Goal: Find specific page/section: Find specific page/section

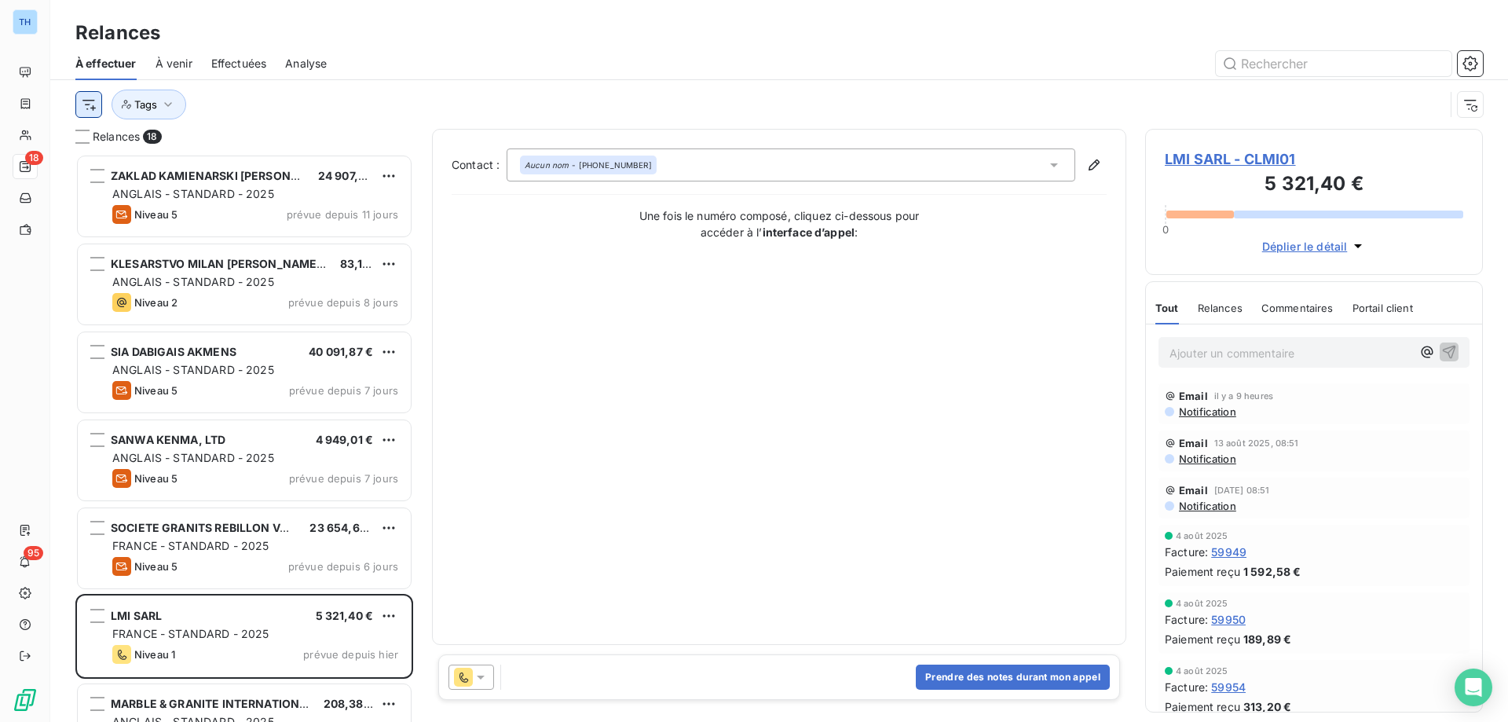
scroll to position [556, 326]
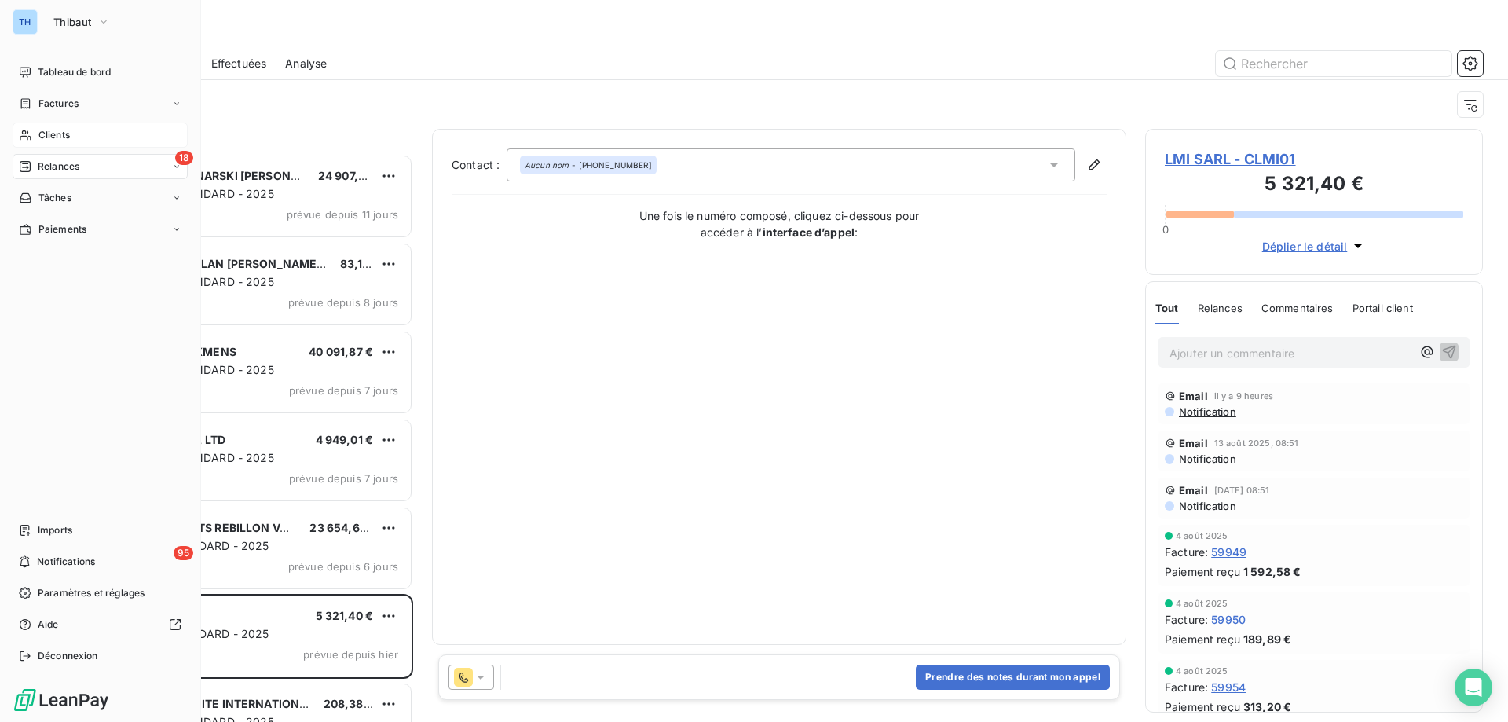
click at [33, 132] on div "Clients" at bounding box center [100, 135] width 175 height 25
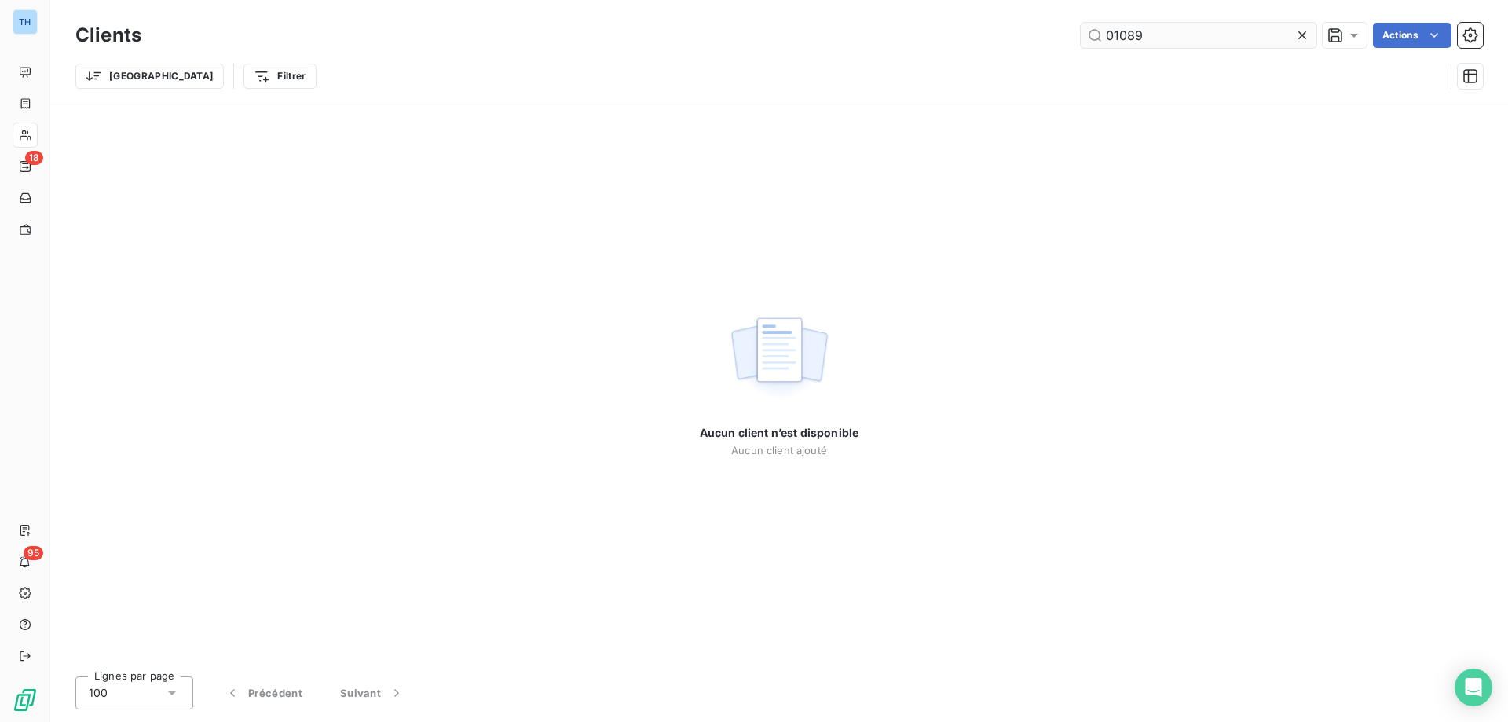
click at [1165, 32] on input "01089" at bounding box center [1199, 35] width 236 height 25
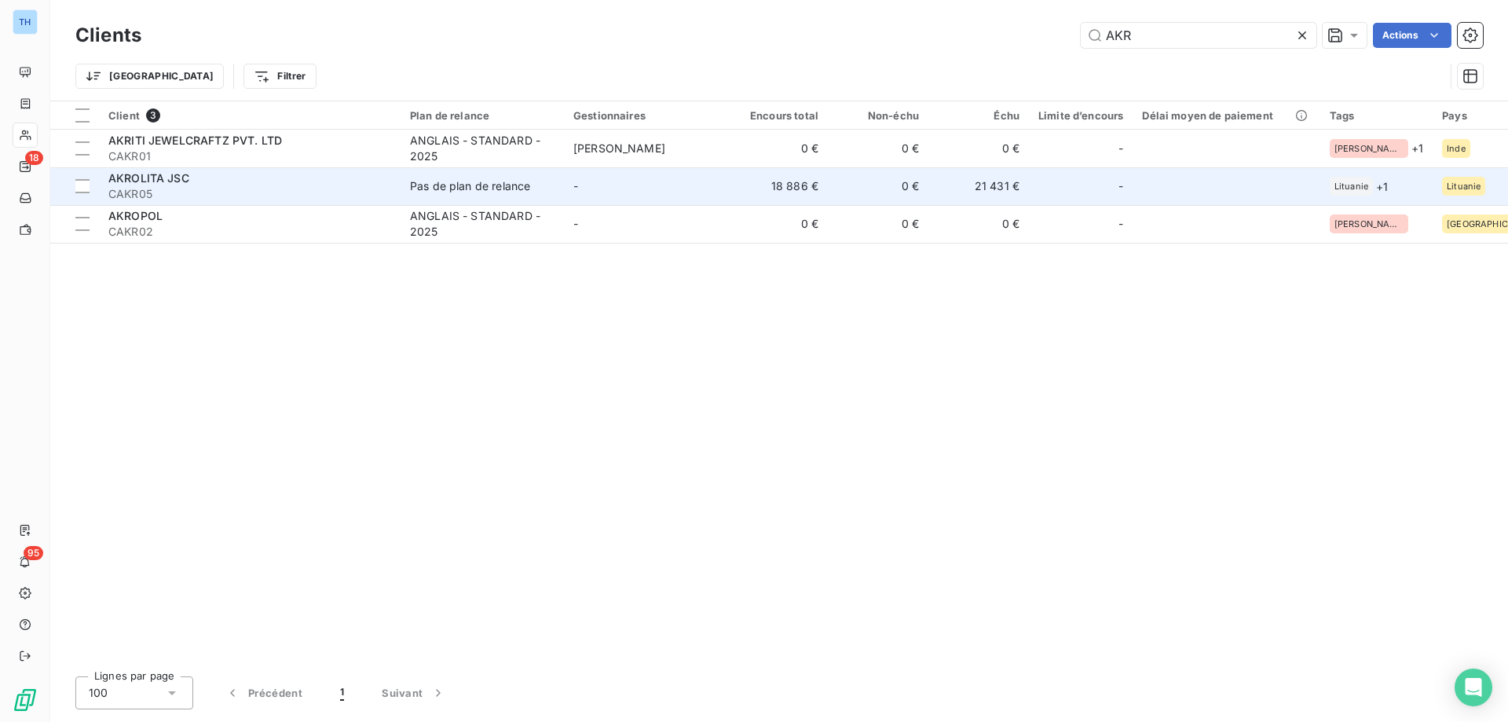
type input "AKR"
click at [238, 174] on div "AKROLITA JSC" at bounding box center [249, 178] width 283 height 16
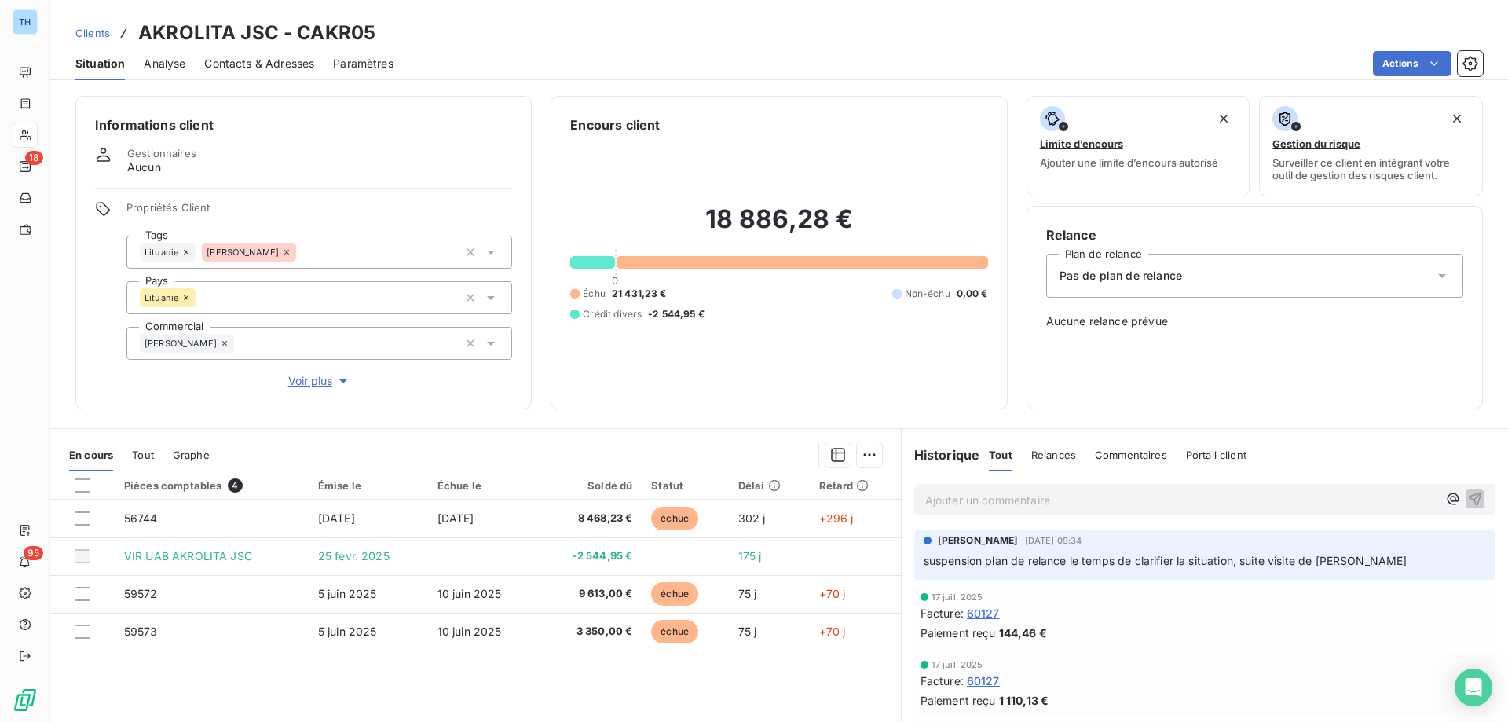
click at [76, 32] on span "Clients" at bounding box center [92, 33] width 35 height 13
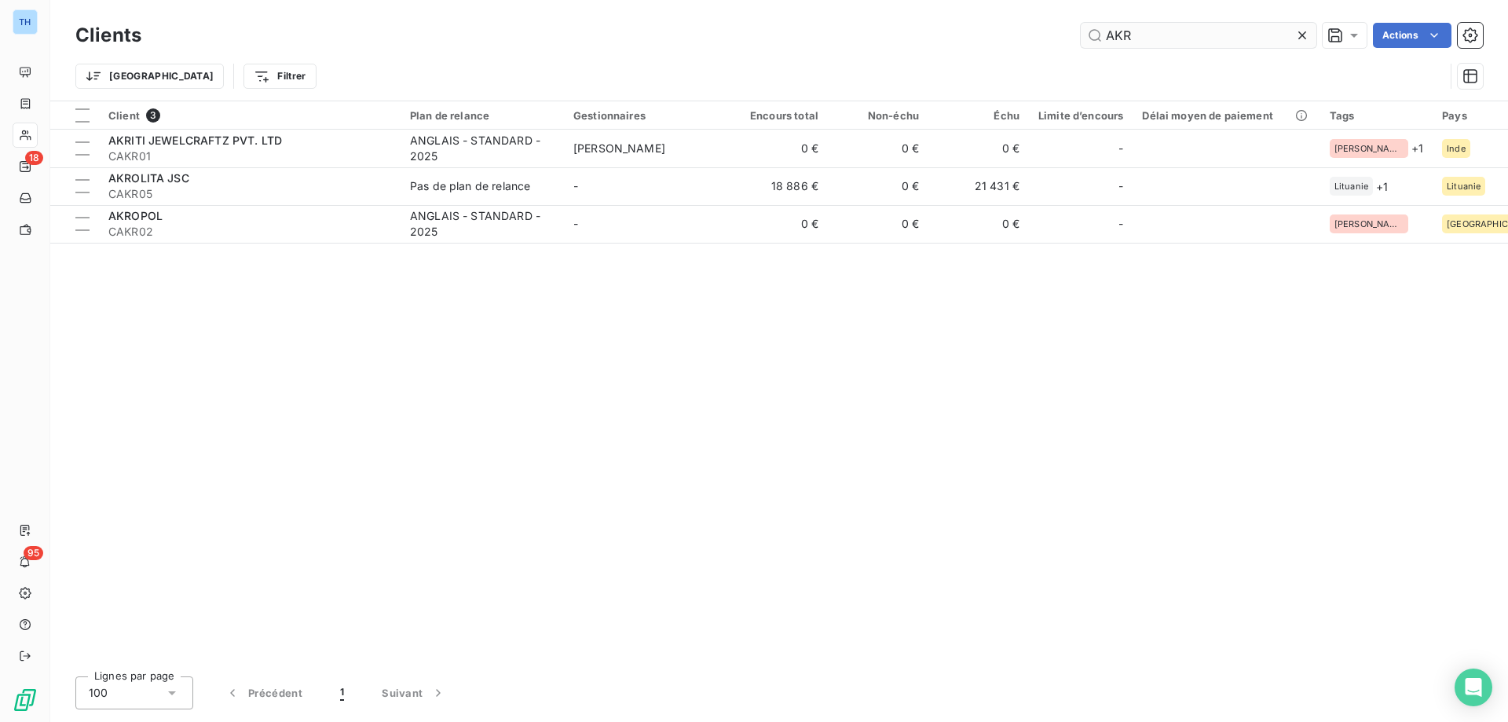
click at [1150, 31] on input "AKR" at bounding box center [1199, 35] width 236 height 25
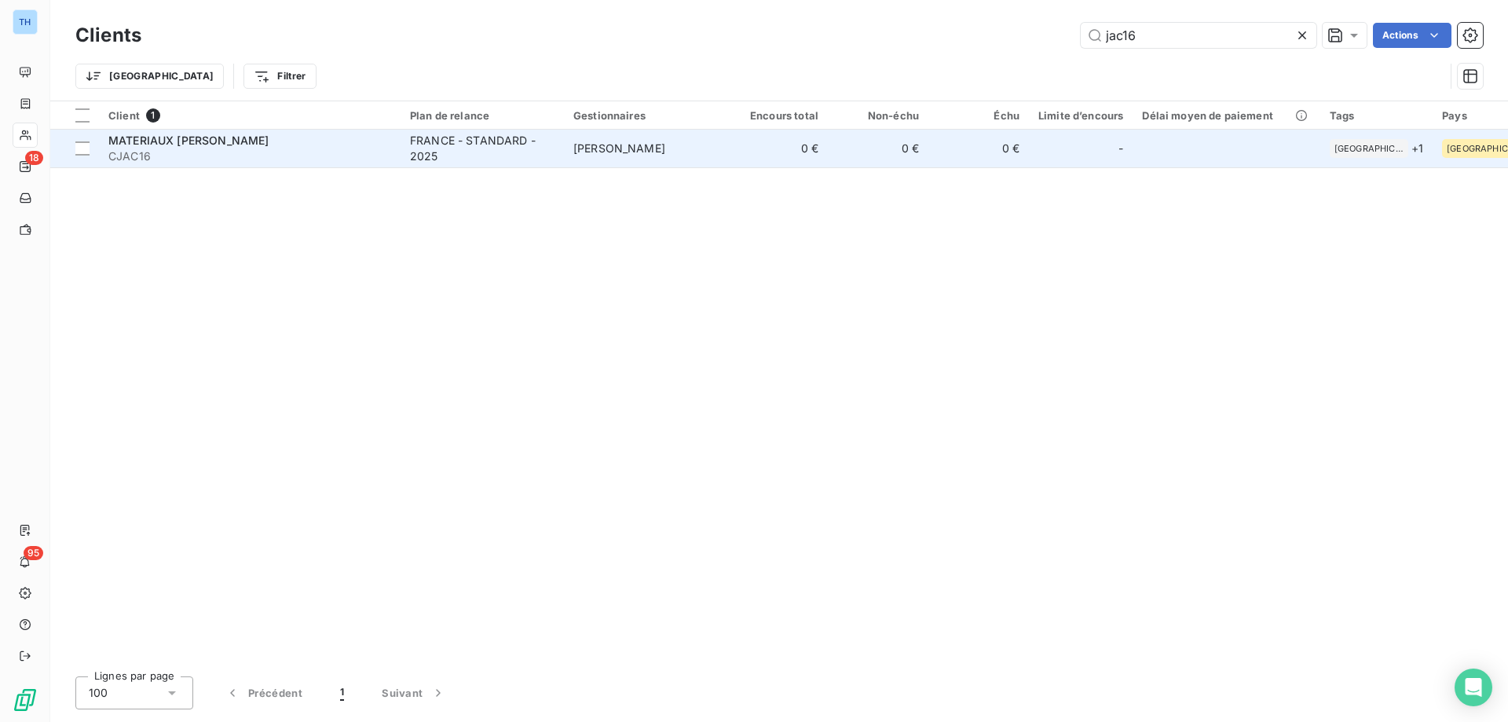
type input "jac16"
click at [683, 134] on td "[PERSON_NAME]" at bounding box center [645, 149] width 163 height 38
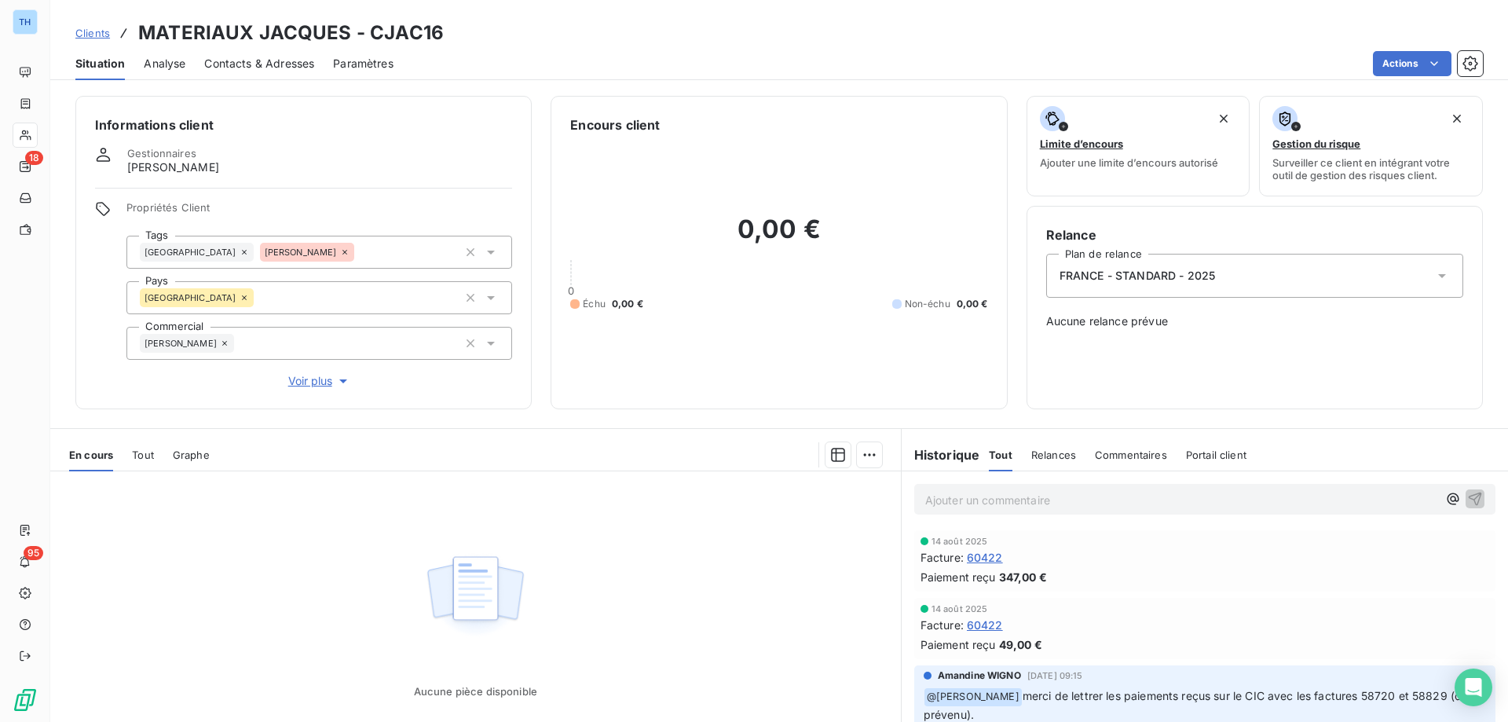
click at [96, 32] on span "Clients" at bounding box center [92, 33] width 35 height 13
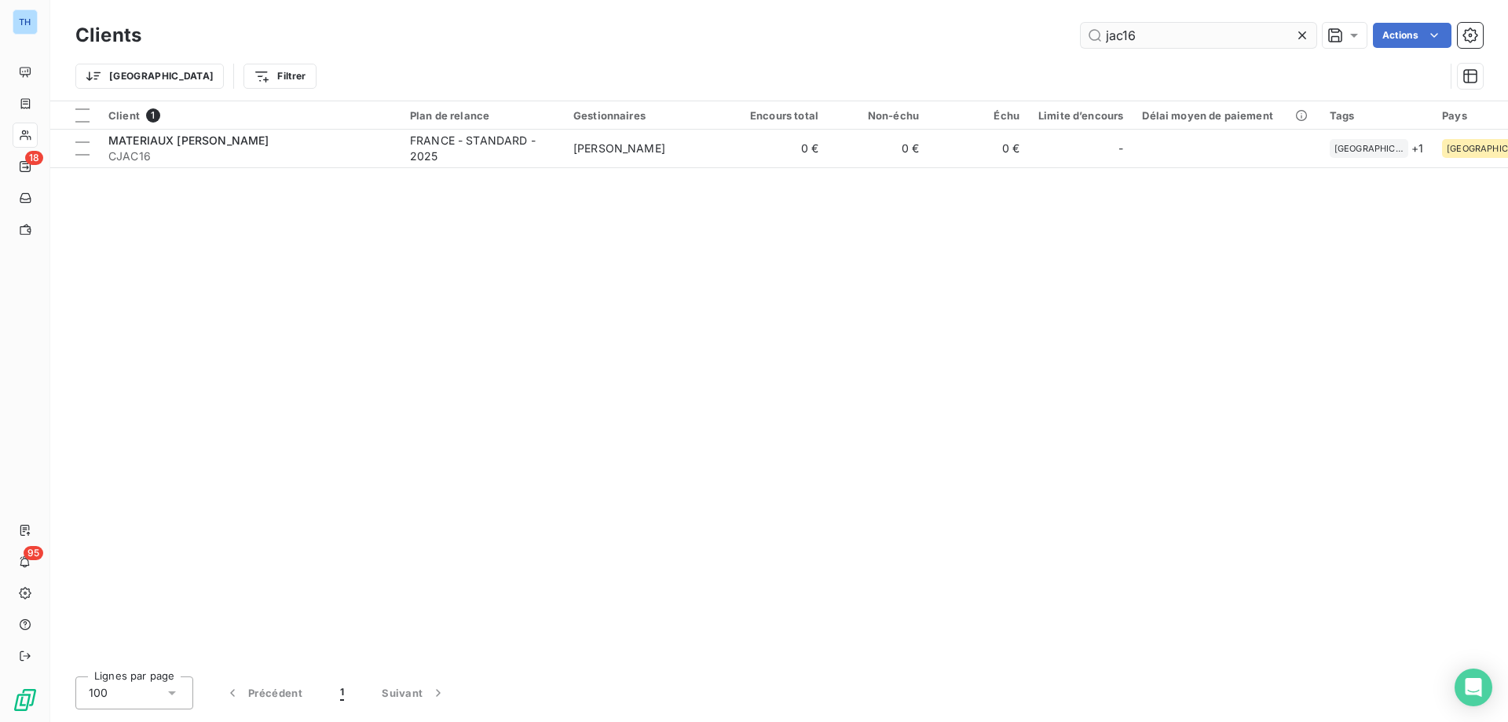
click at [1171, 41] on input "jac16" at bounding box center [1199, 35] width 236 height 25
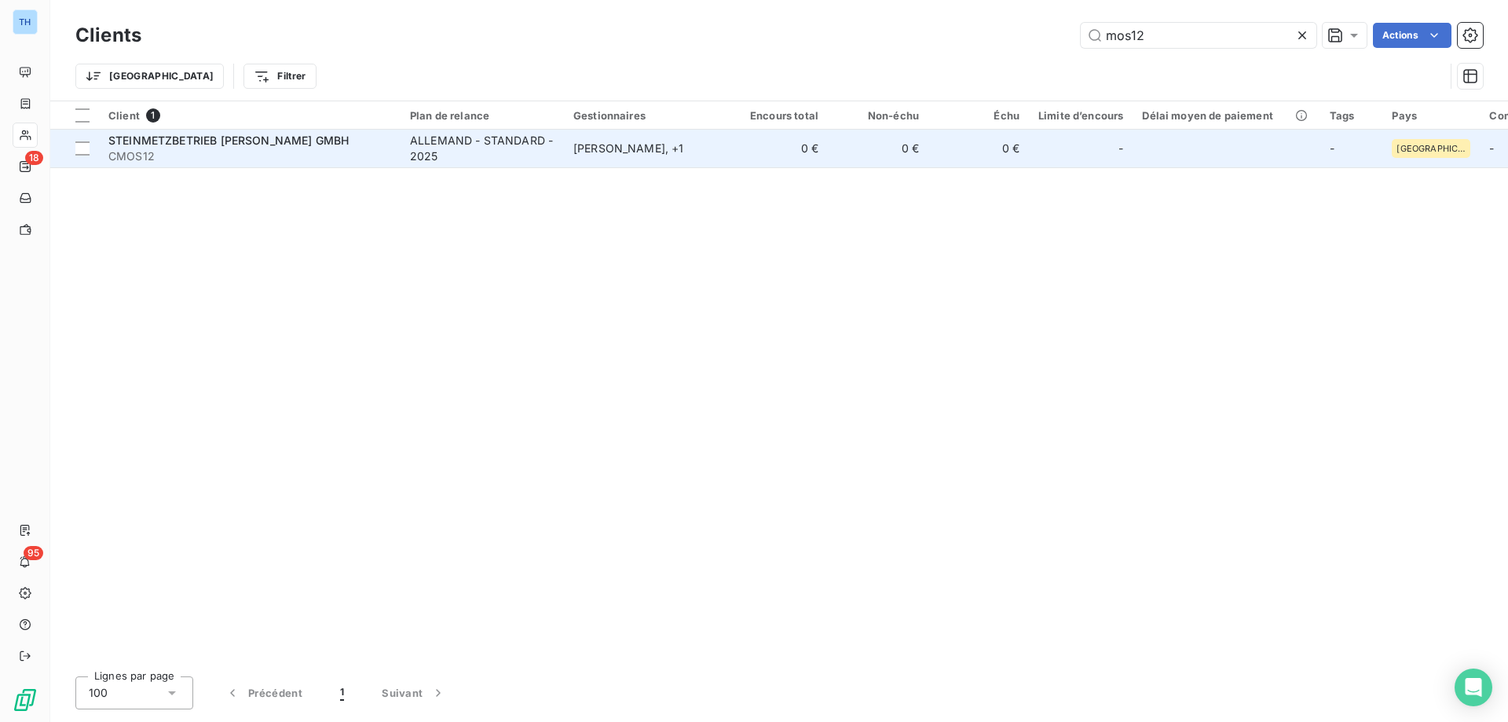
type input "mos12"
click at [904, 135] on td "0 €" at bounding box center [878, 149] width 101 height 38
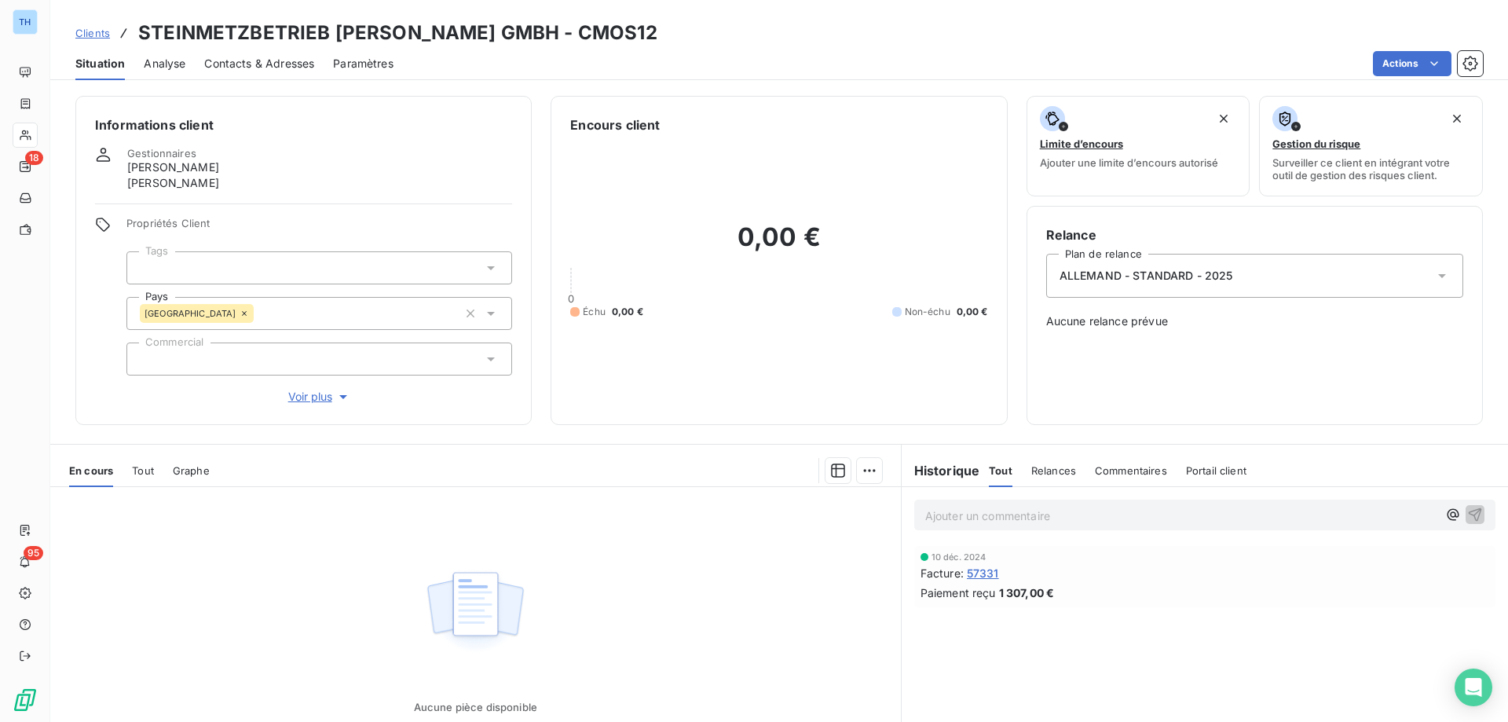
click at [91, 35] on span "Clients" at bounding box center [92, 33] width 35 height 13
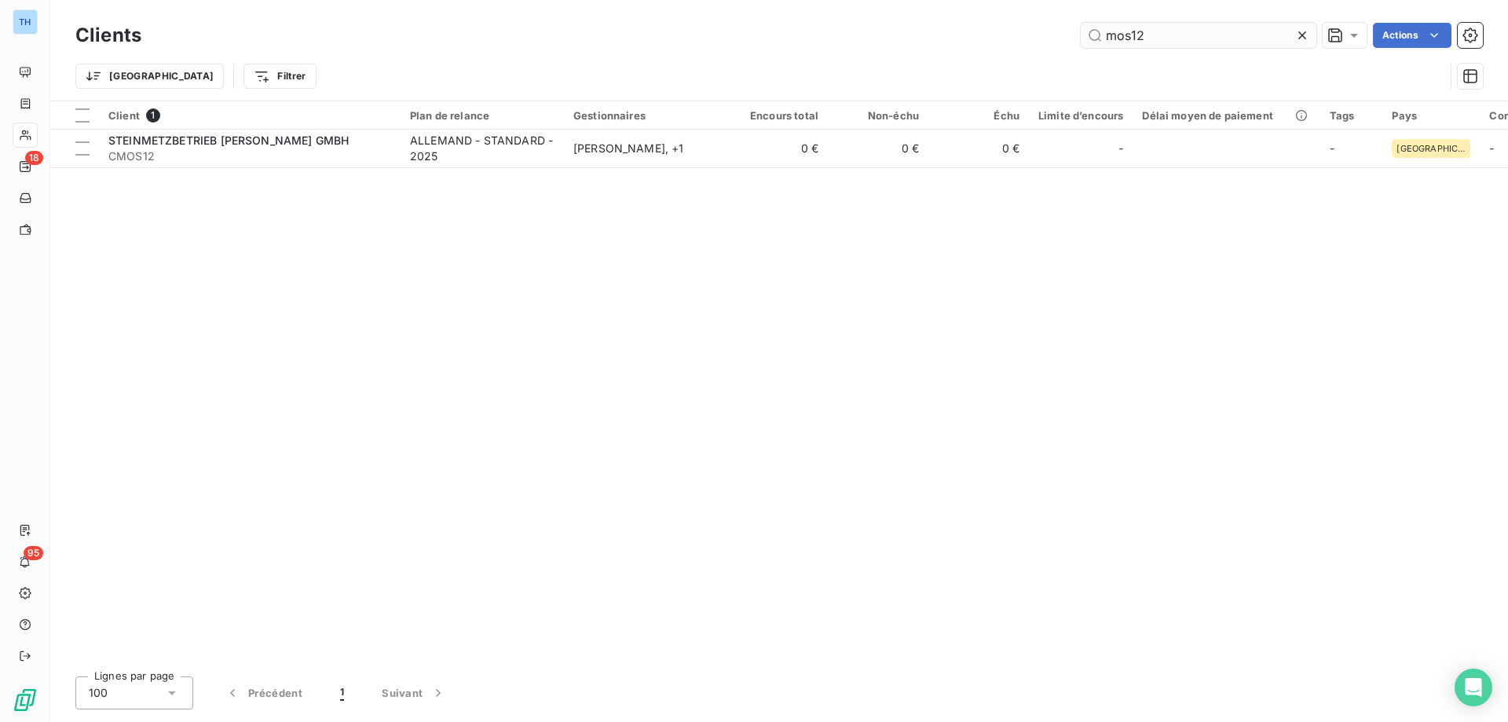
click at [1145, 35] on input "mos12" at bounding box center [1199, 35] width 236 height 25
click at [1145, 34] on input "mos12" at bounding box center [1199, 35] width 236 height 25
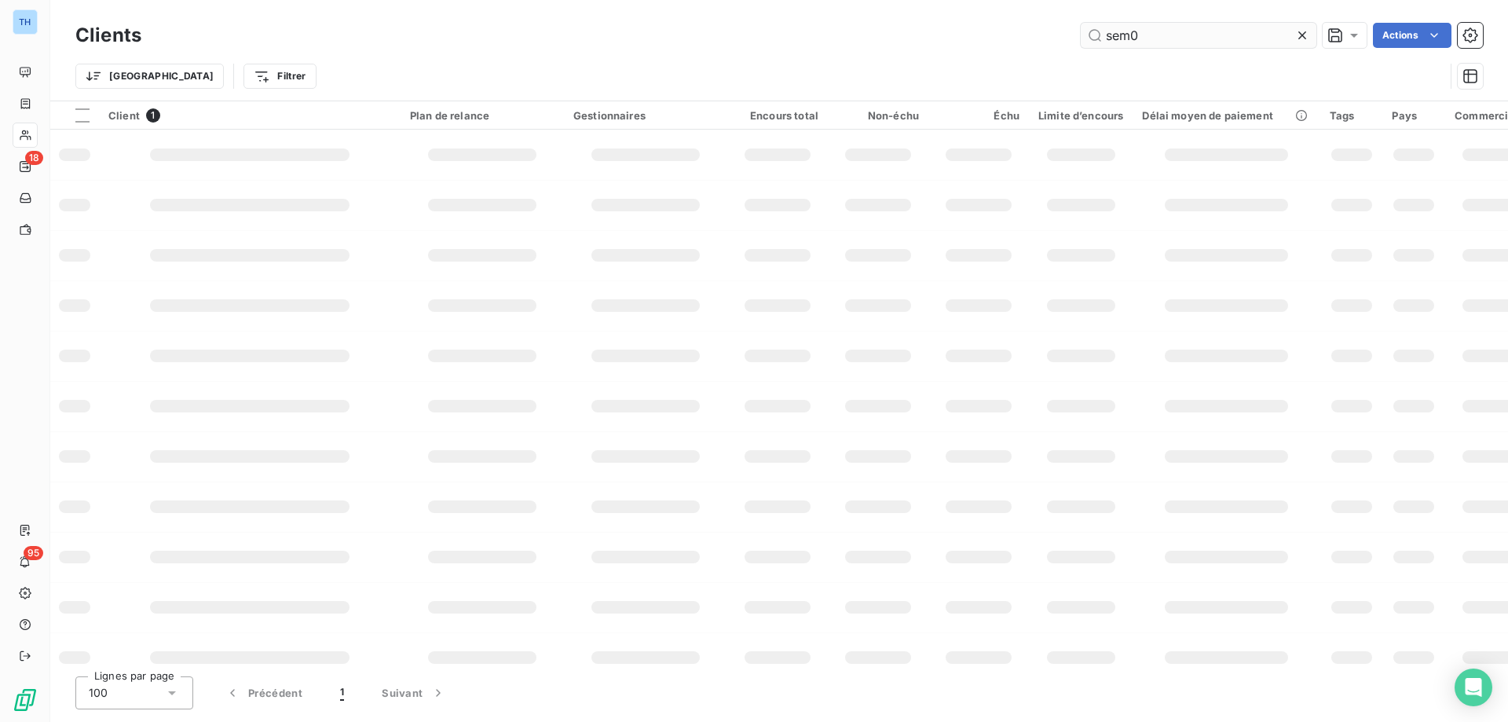
type input "sem08"
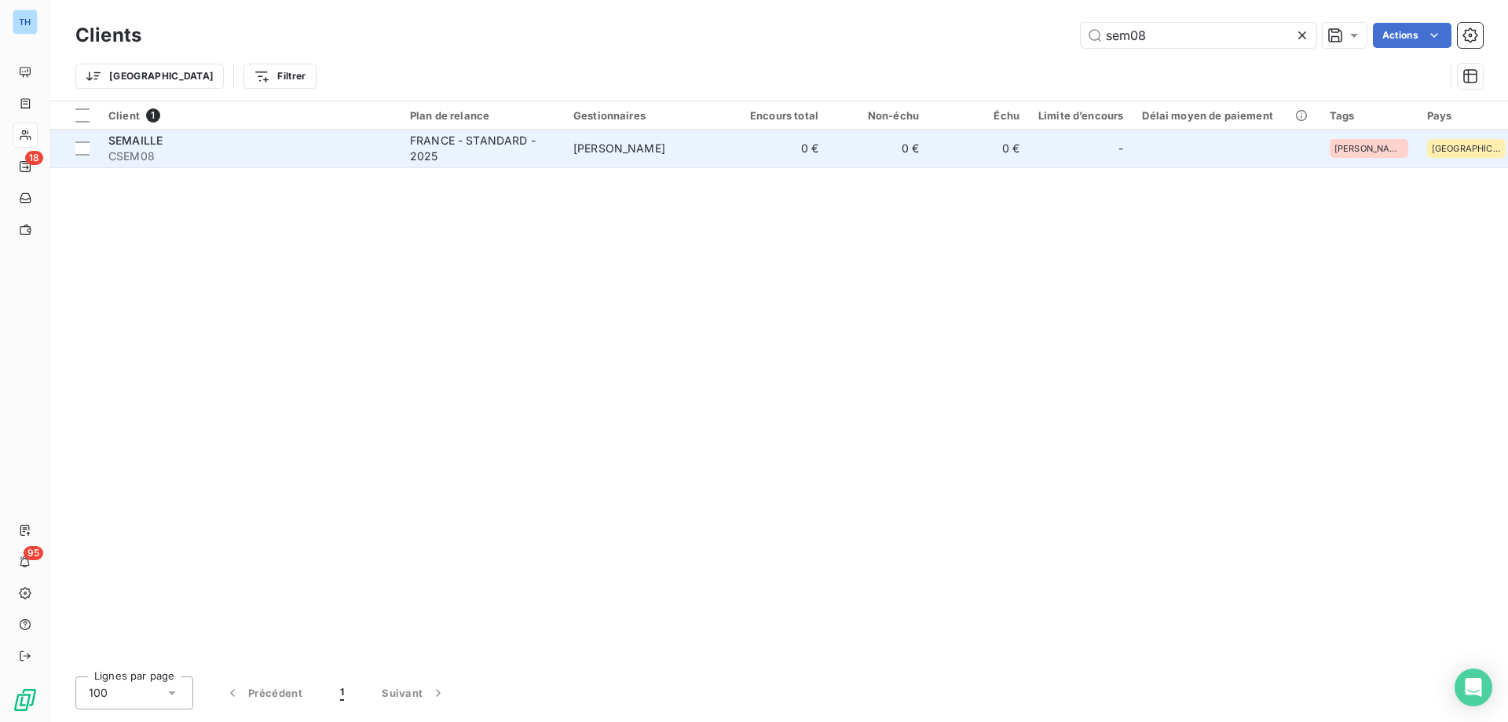
click at [321, 146] on div "SEMAILLE" at bounding box center [249, 141] width 283 height 16
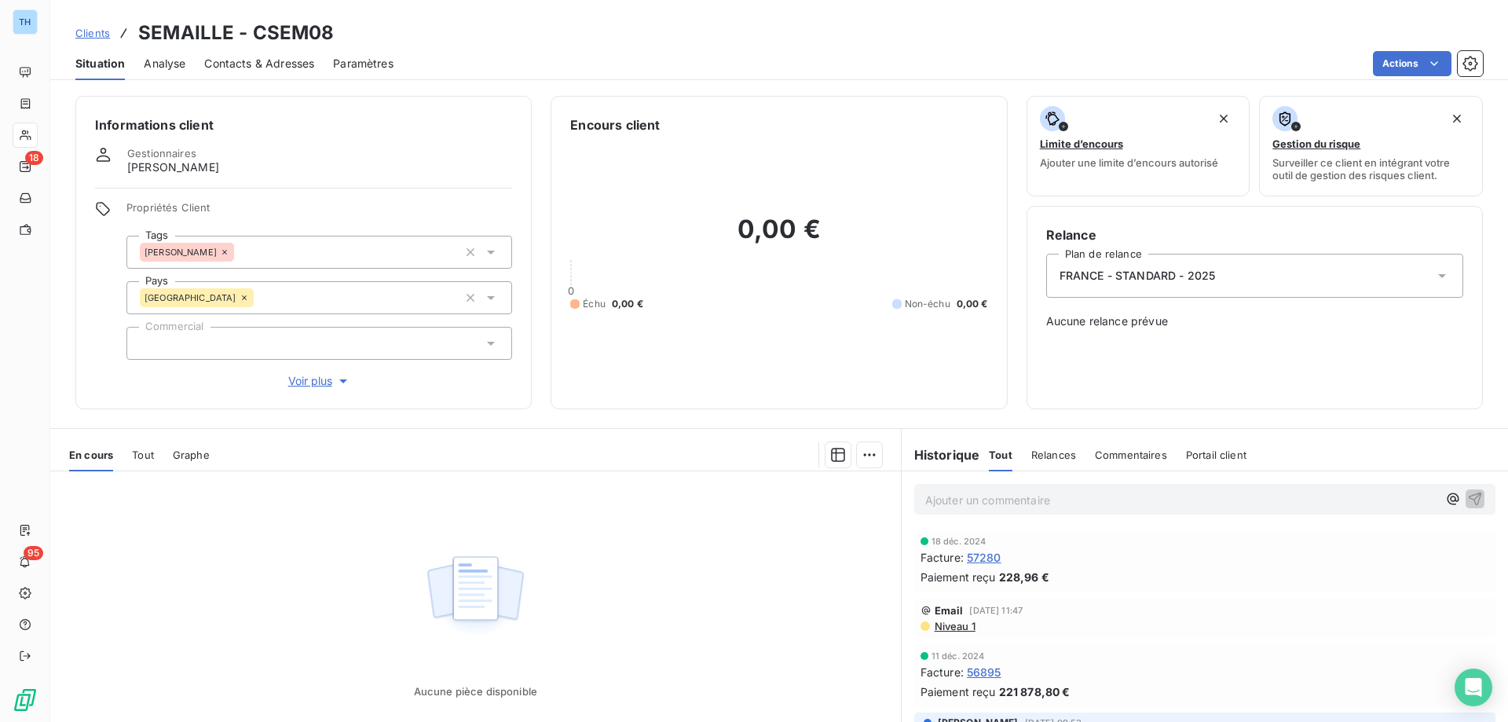
click at [95, 31] on span "Clients" at bounding box center [92, 33] width 35 height 13
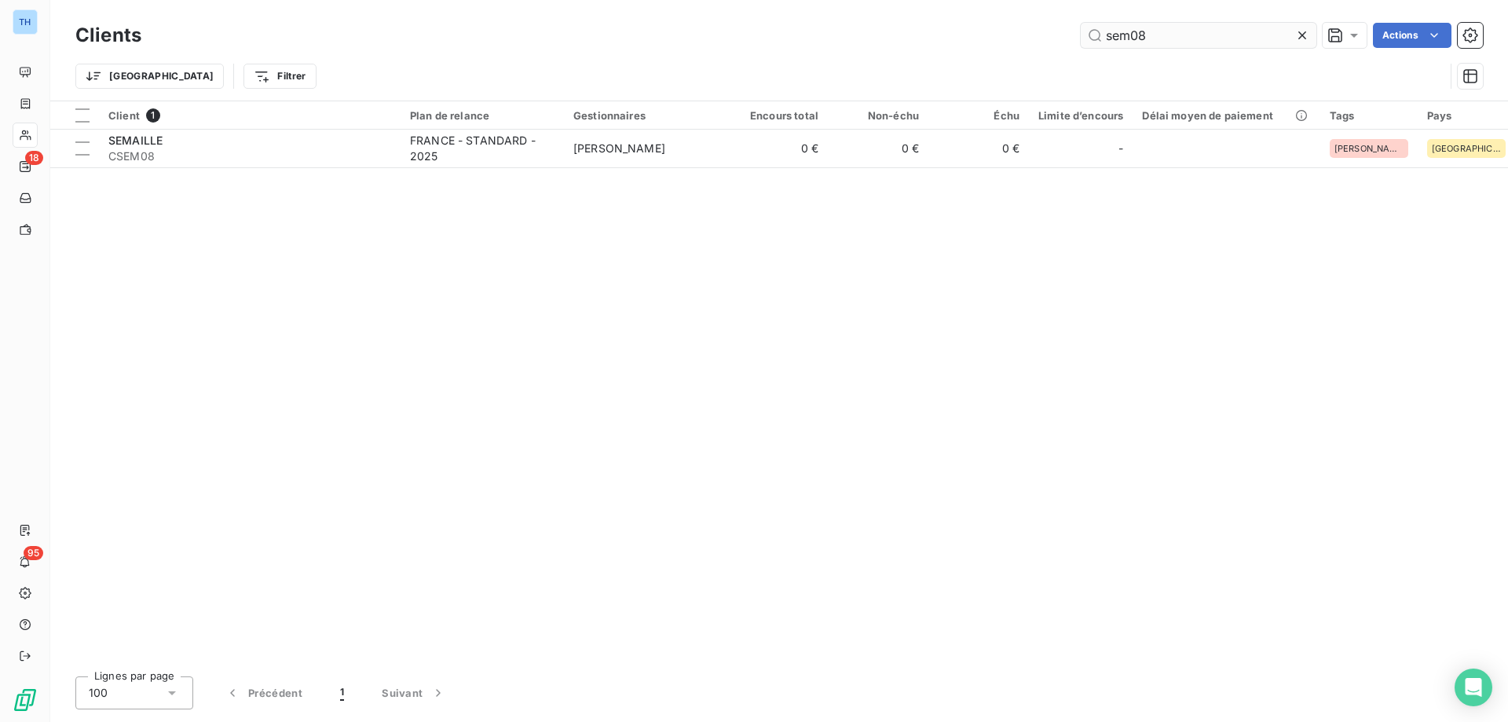
click at [1171, 32] on input "sem08" at bounding box center [1199, 35] width 236 height 25
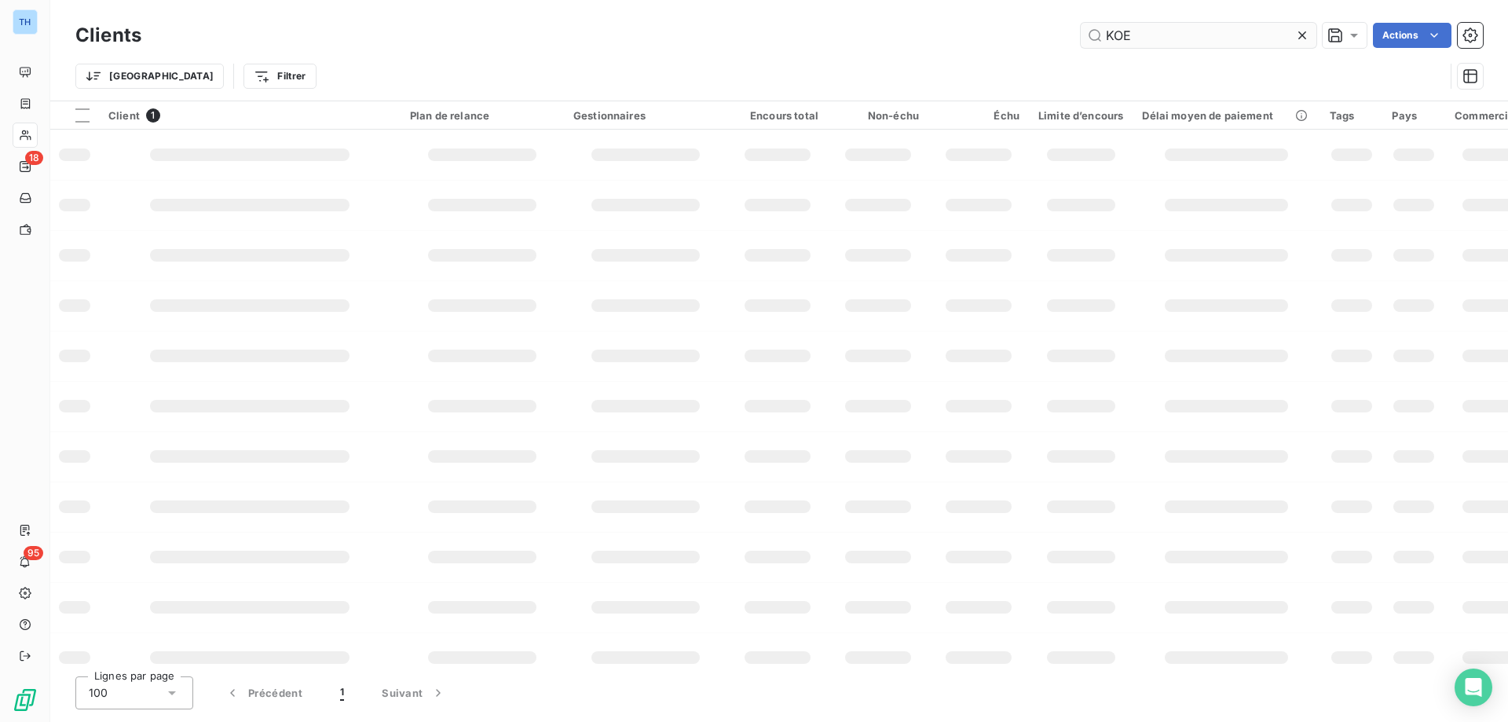
type input "KOE0"
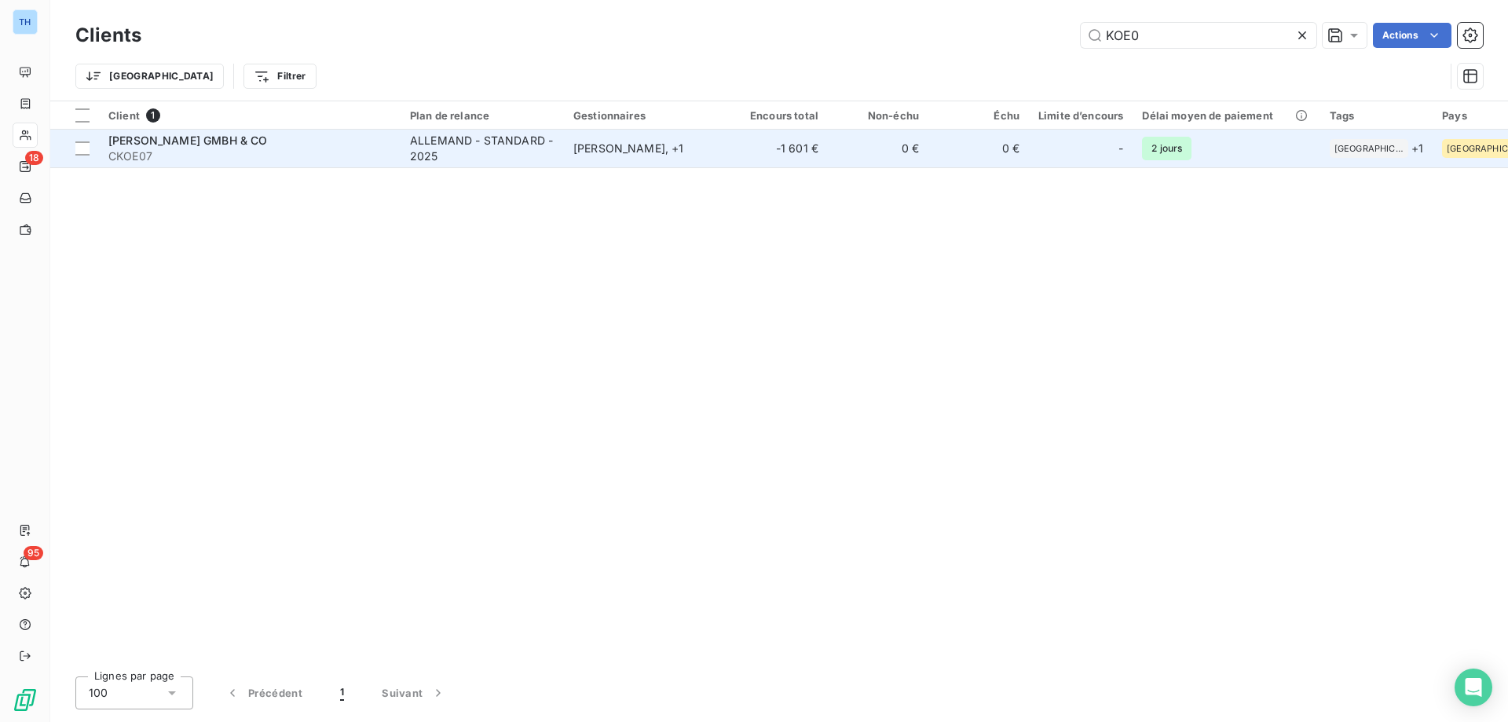
click at [499, 148] on div "ALLEMAND - STANDARD - 2025" at bounding box center [482, 148] width 145 height 31
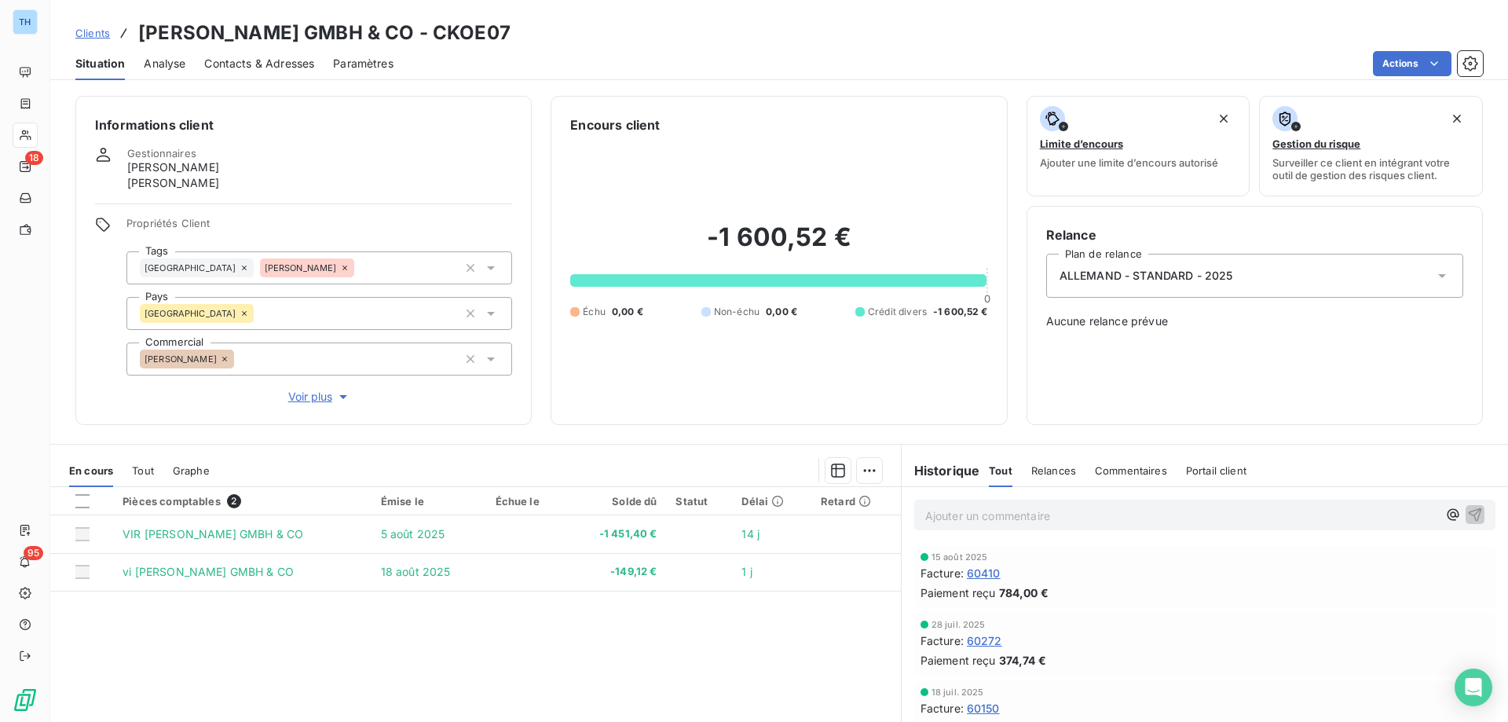
click at [998, 520] on p "Ajouter un commentaire ﻿" at bounding box center [1182, 516] width 512 height 20
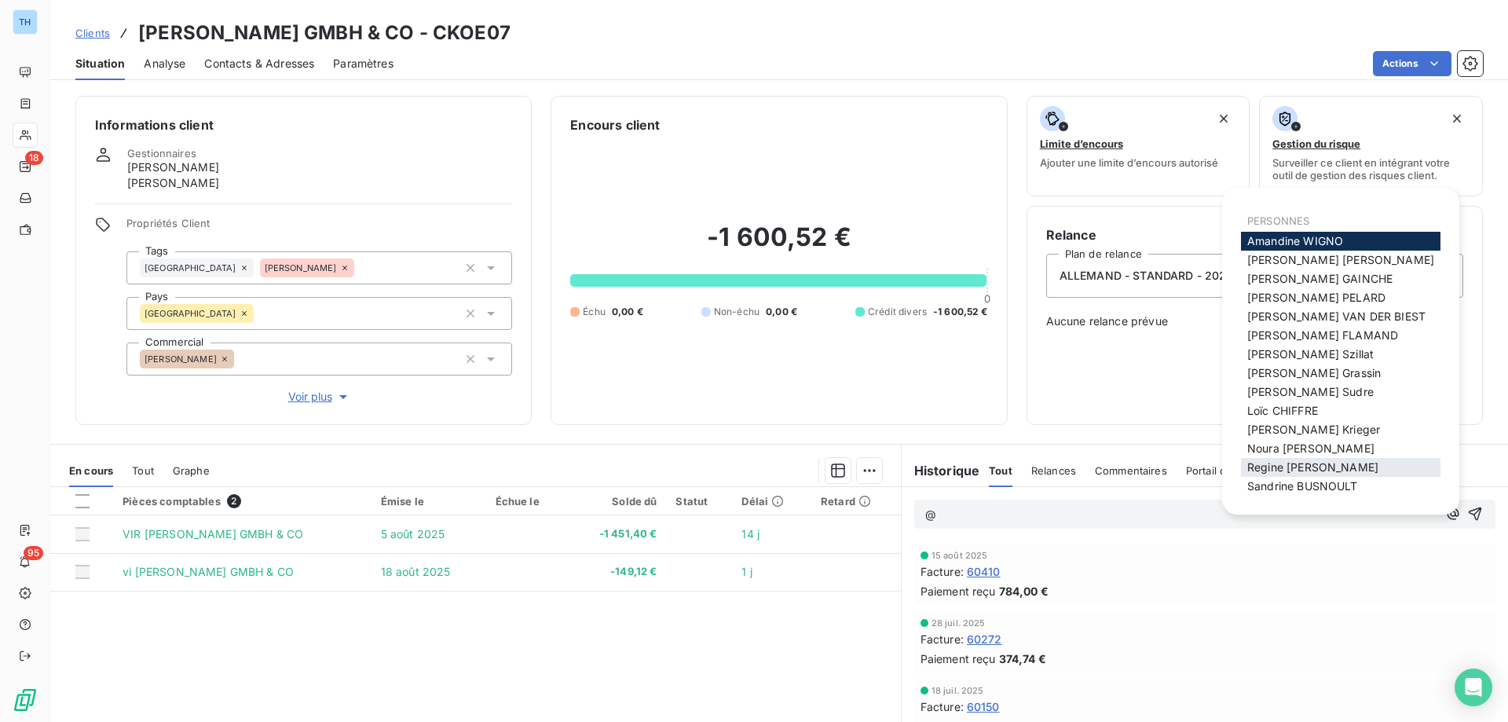
click at [1325, 465] on span "[PERSON_NAME]" at bounding box center [1313, 466] width 131 height 13
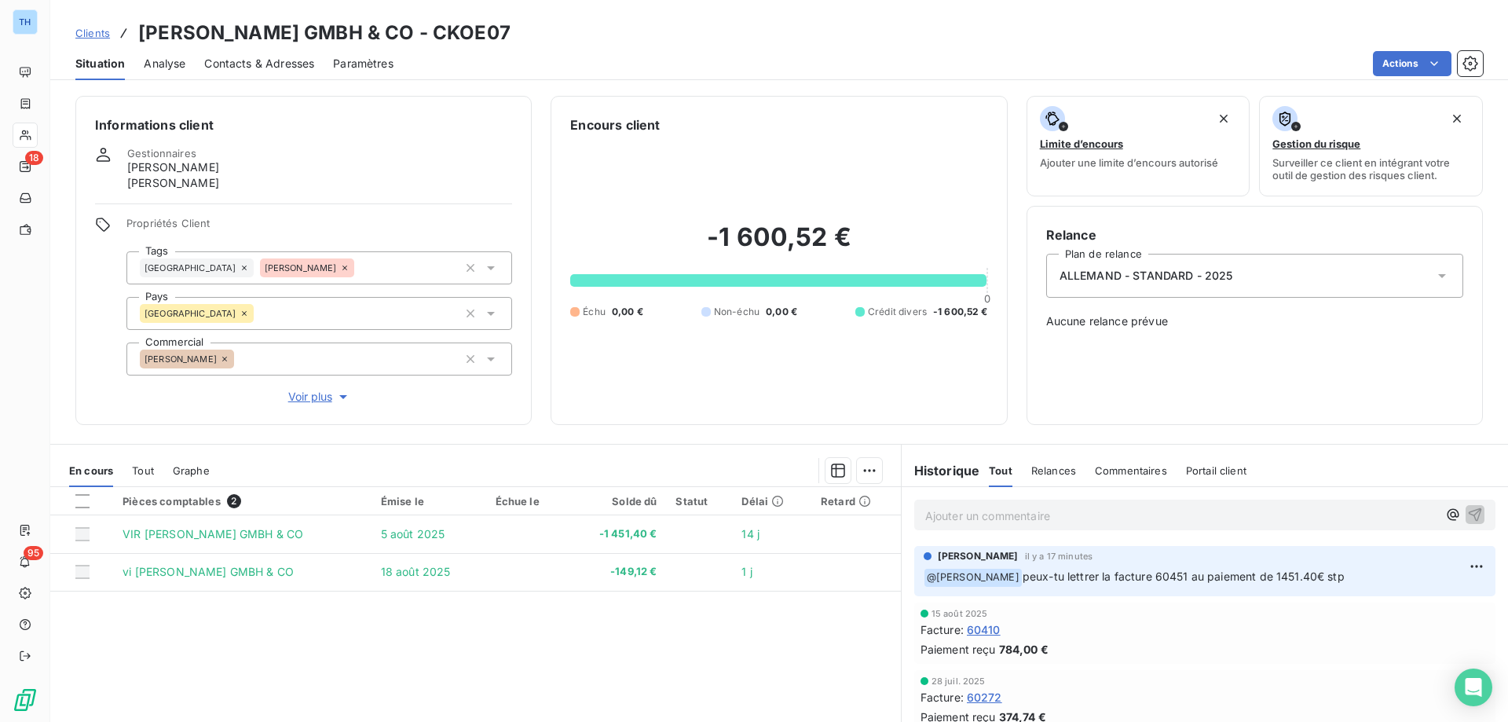
click at [97, 33] on span "Clients" at bounding box center [92, 33] width 35 height 13
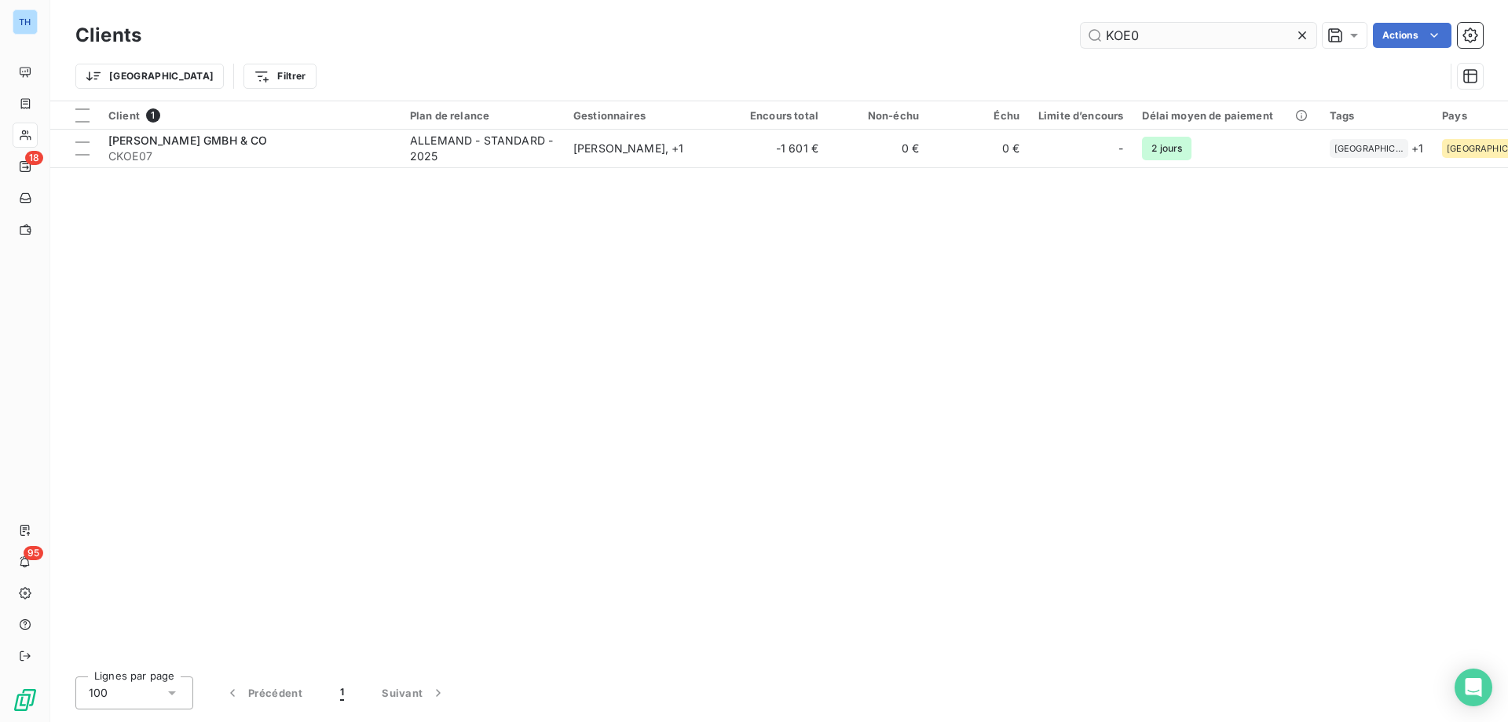
click at [1149, 34] on input "KOE0" at bounding box center [1199, 35] width 236 height 25
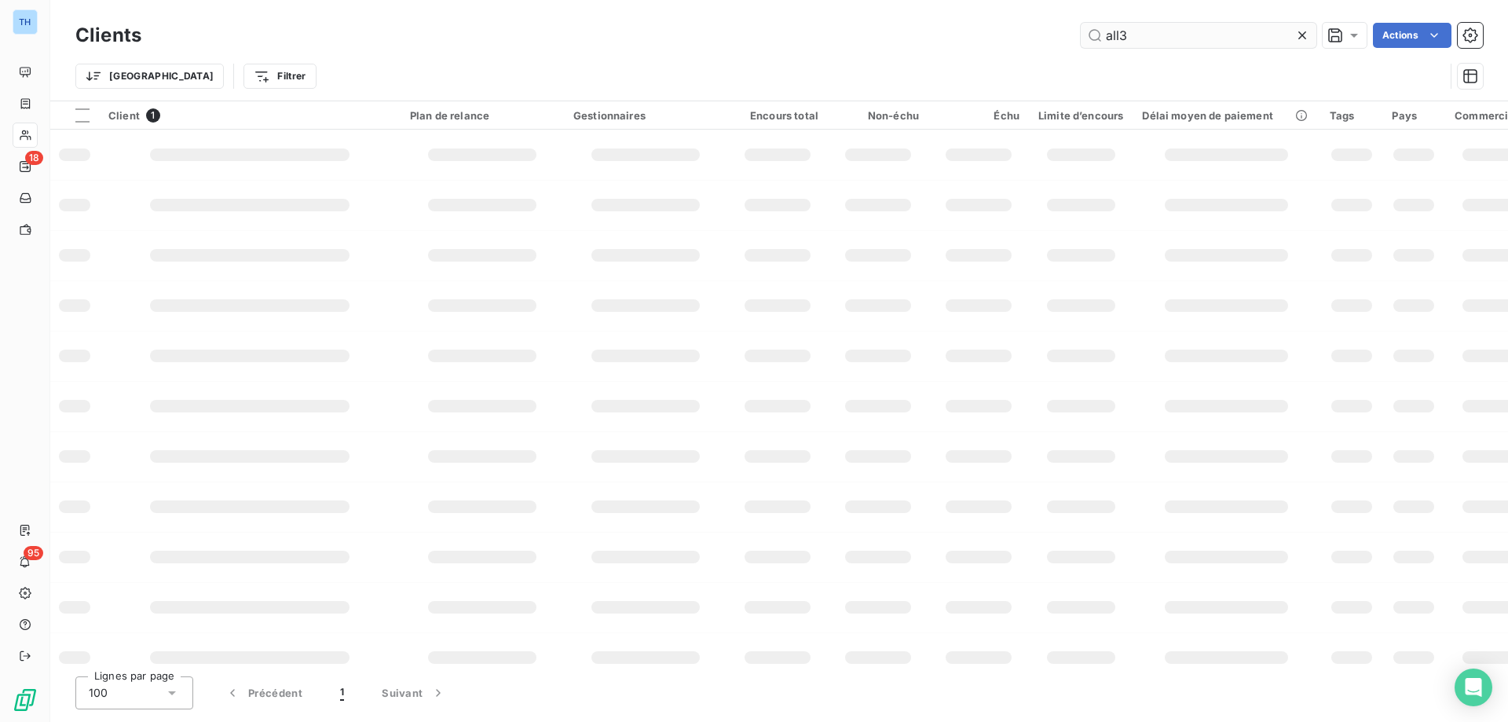
type input "all38"
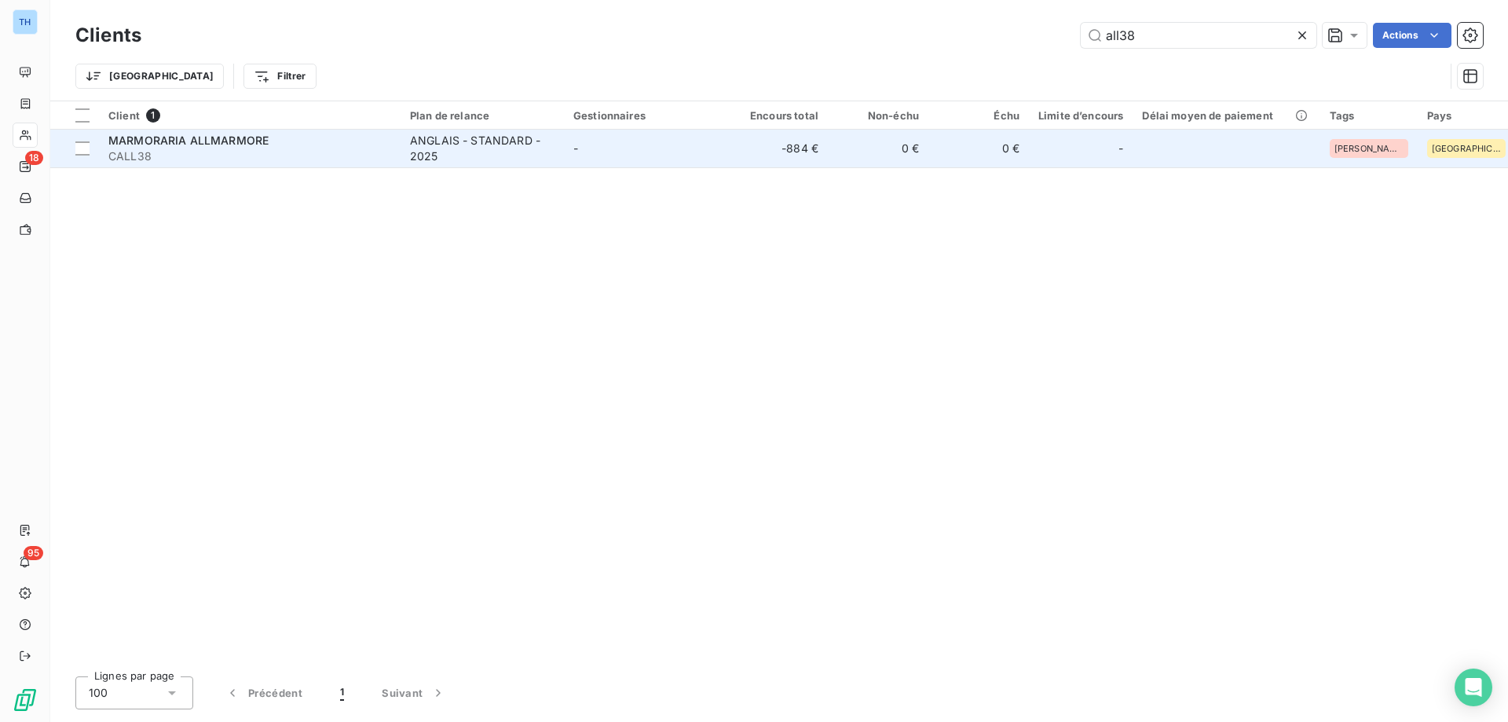
click at [669, 163] on td "-" at bounding box center [645, 149] width 163 height 38
